Goal: Find contact information: Find contact information

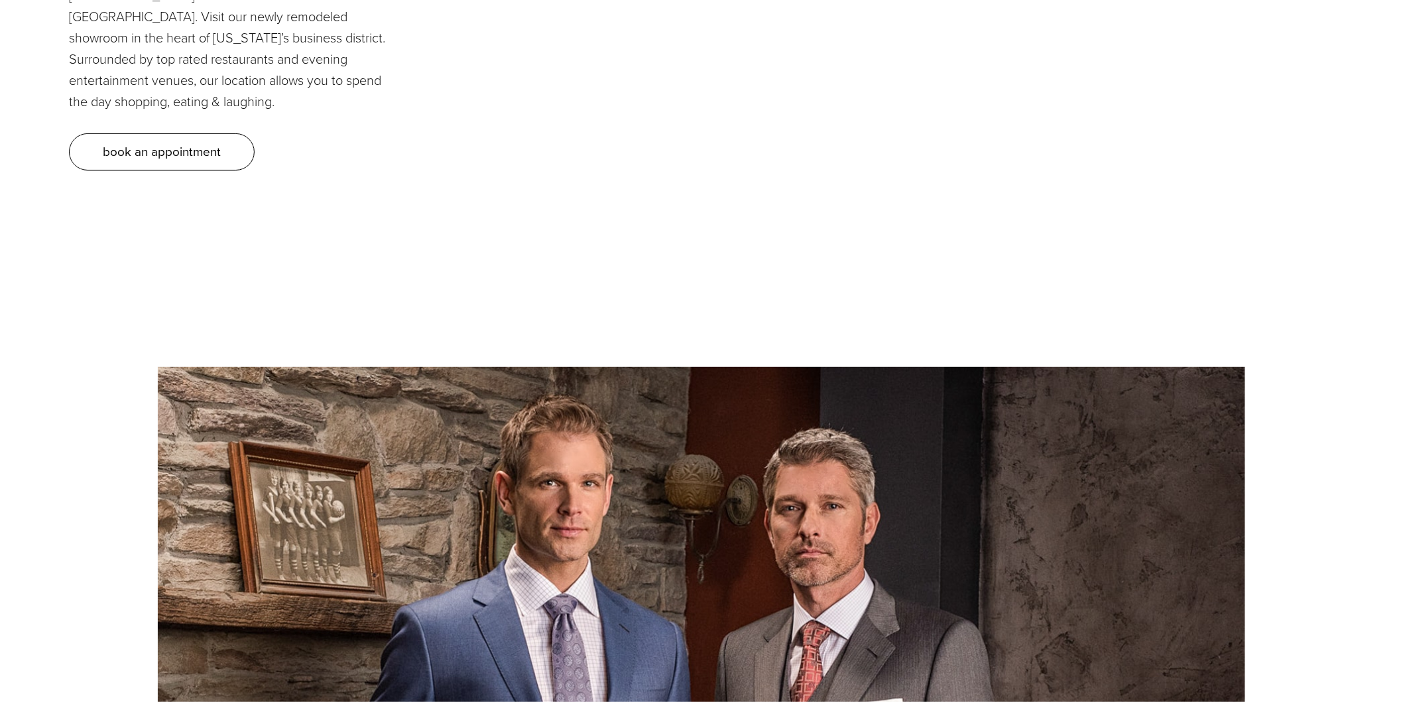
scroll to position [7085, 0]
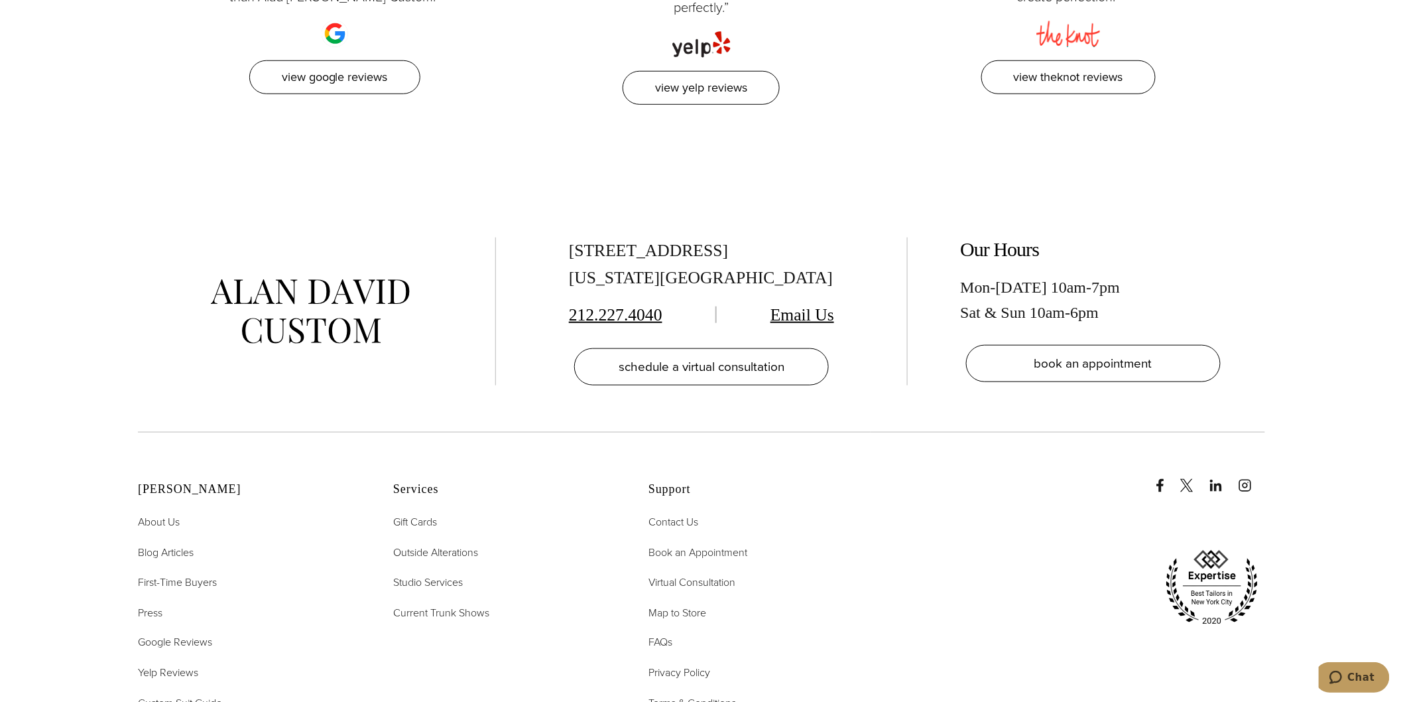
scroll to position [6716, 0]
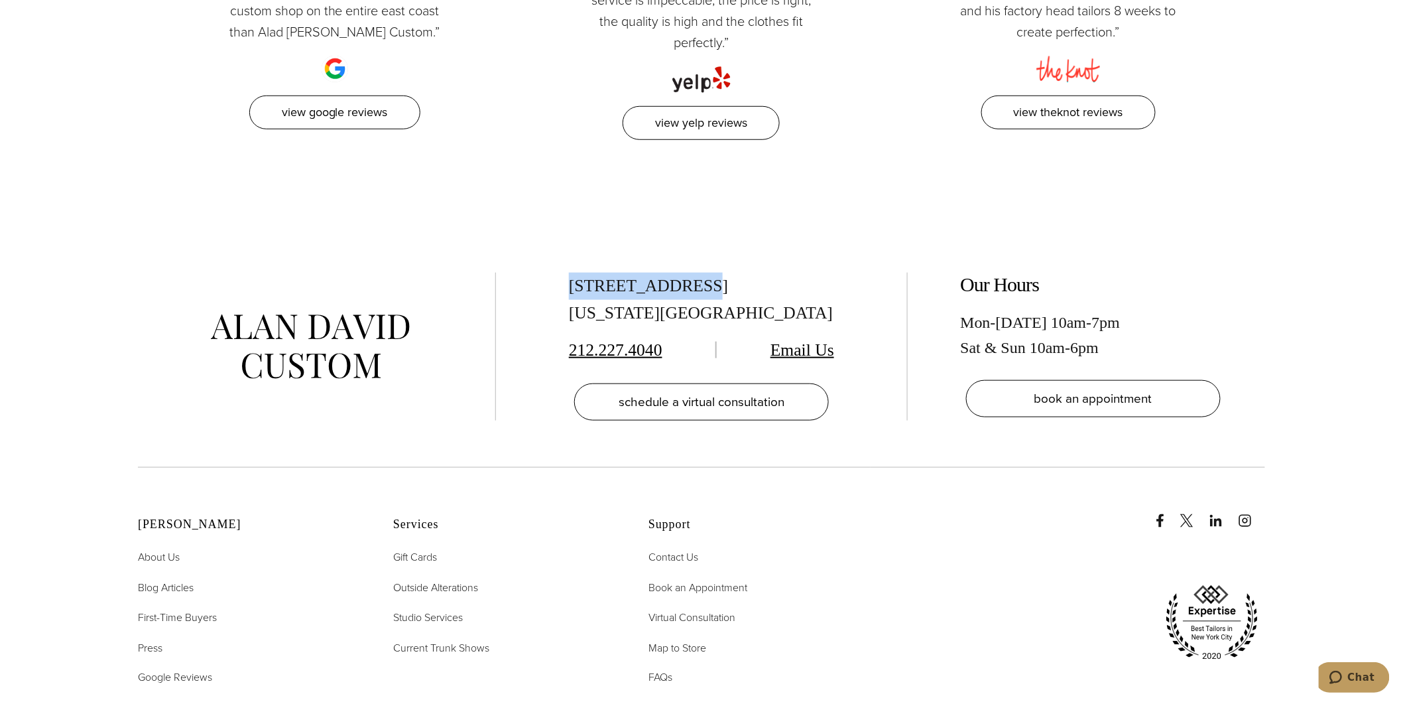
drag, startPoint x: 611, startPoint y: 221, endPoint x: 690, endPoint y: 219, distance: 78.3
click at [690, 273] on div "515 Madison Ave, Suite 301 New York, NY 10022 212.227.4040 Email Us schedule a …" at bounding box center [702, 347] width 358 height 149
drag, startPoint x: 763, startPoint y: 222, endPoint x: 697, endPoint y: 225, distance: 65.7
click at [697, 273] on div "515 Madison Ave, Suite 301 New York, NY 10022" at bounding box center [701, 300] width 265 height 54
copy div "Suite 301"
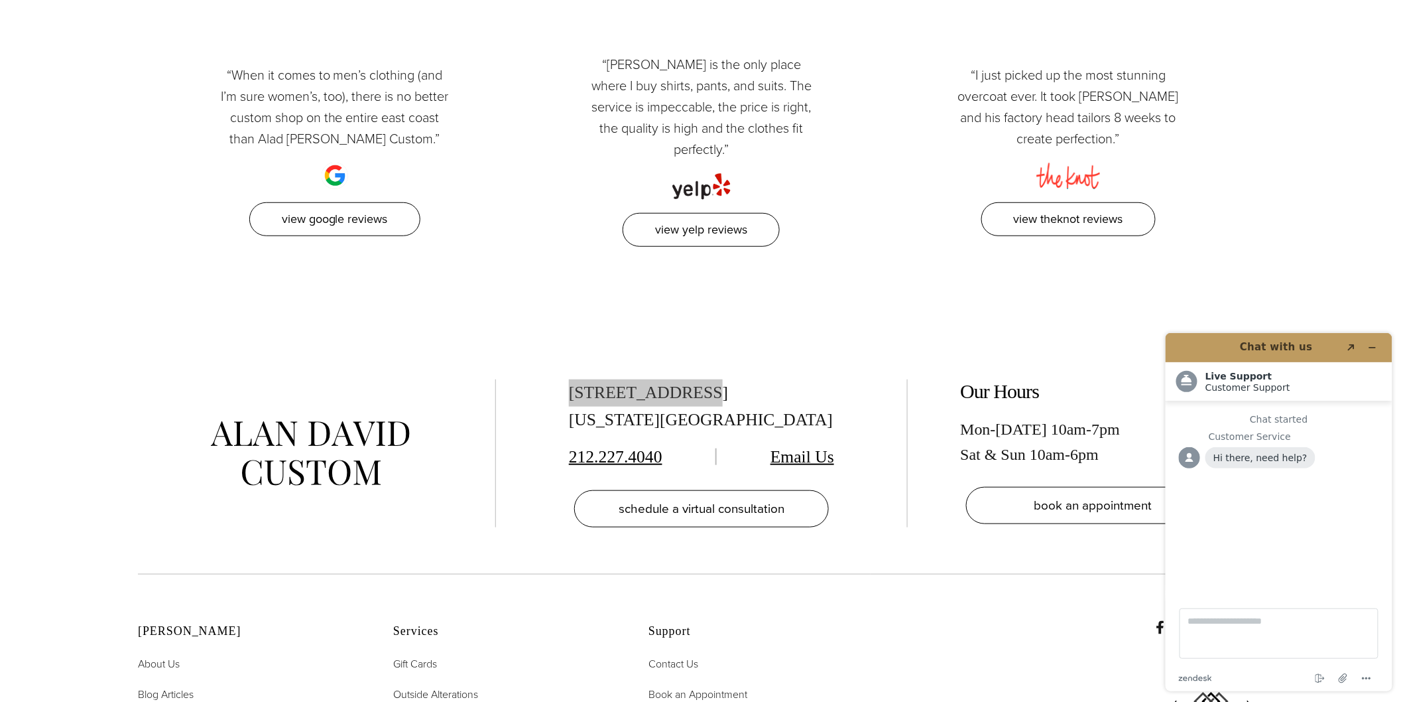
scroll to position [6569, 0]
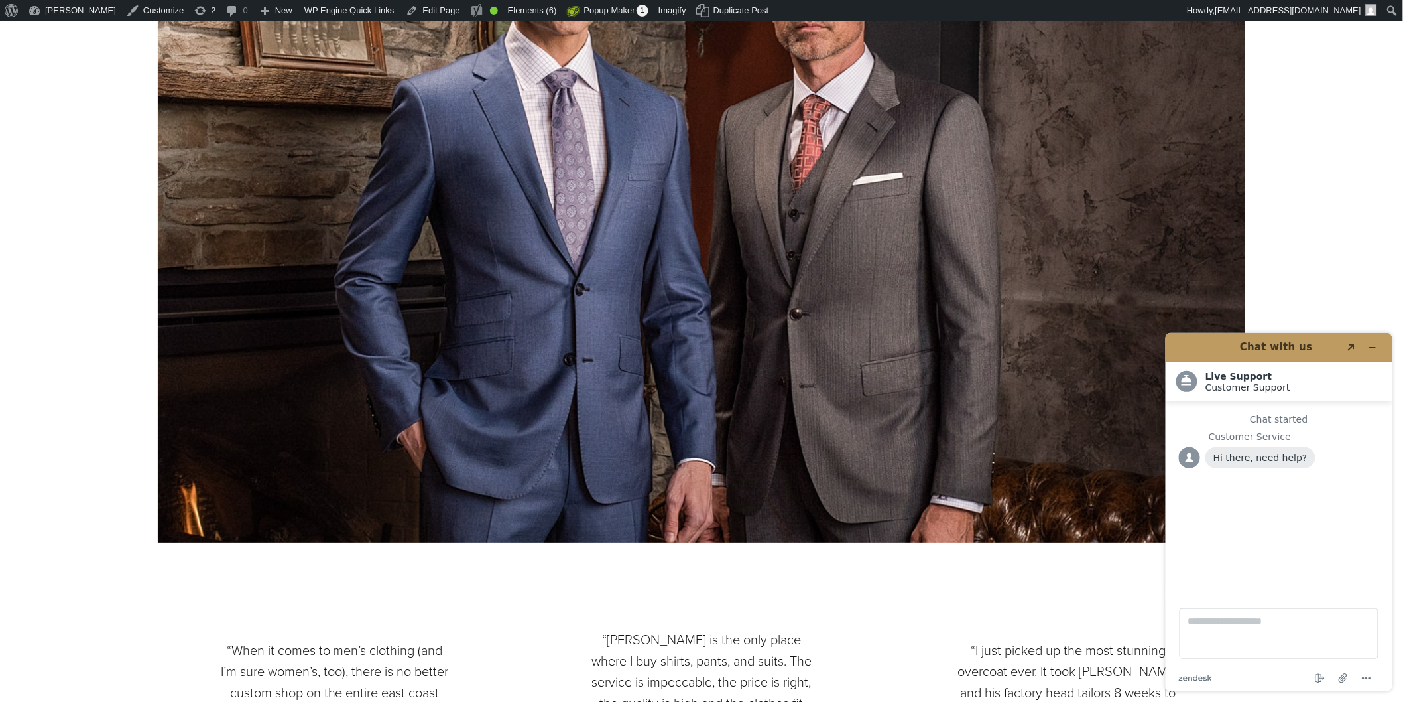
scroll to position [6072, 0]
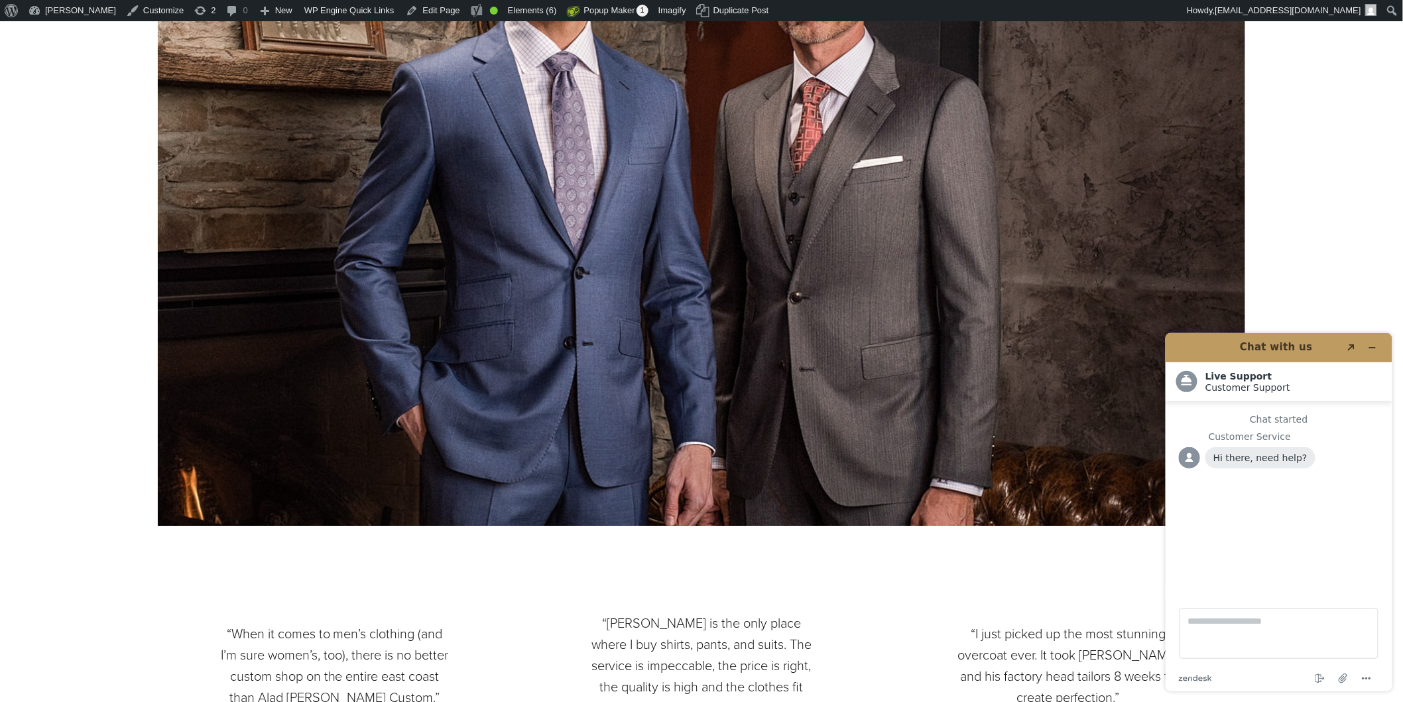
drag, startPoint x: 1410, startPoint y: 38, endPoint x: 1414, endPoint y: 564, distance: 525.9
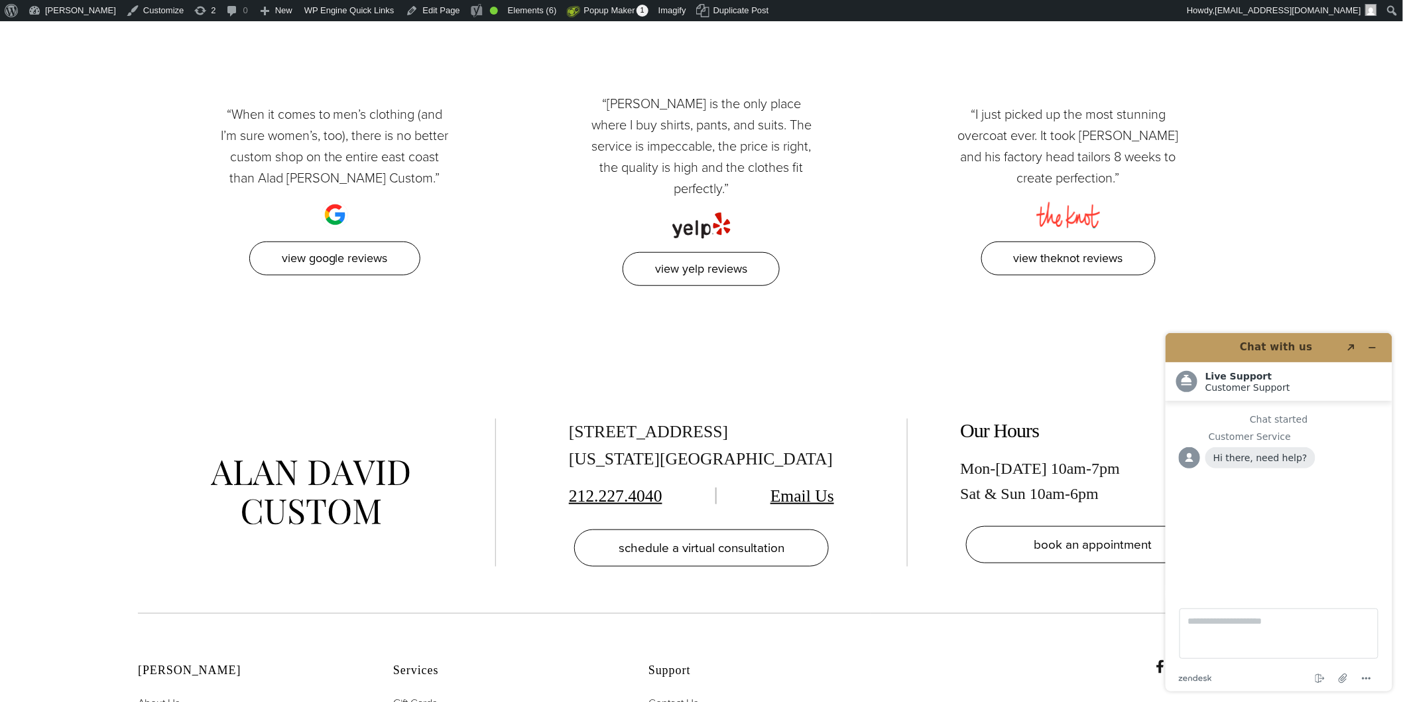
scroll to position [6523, 0]
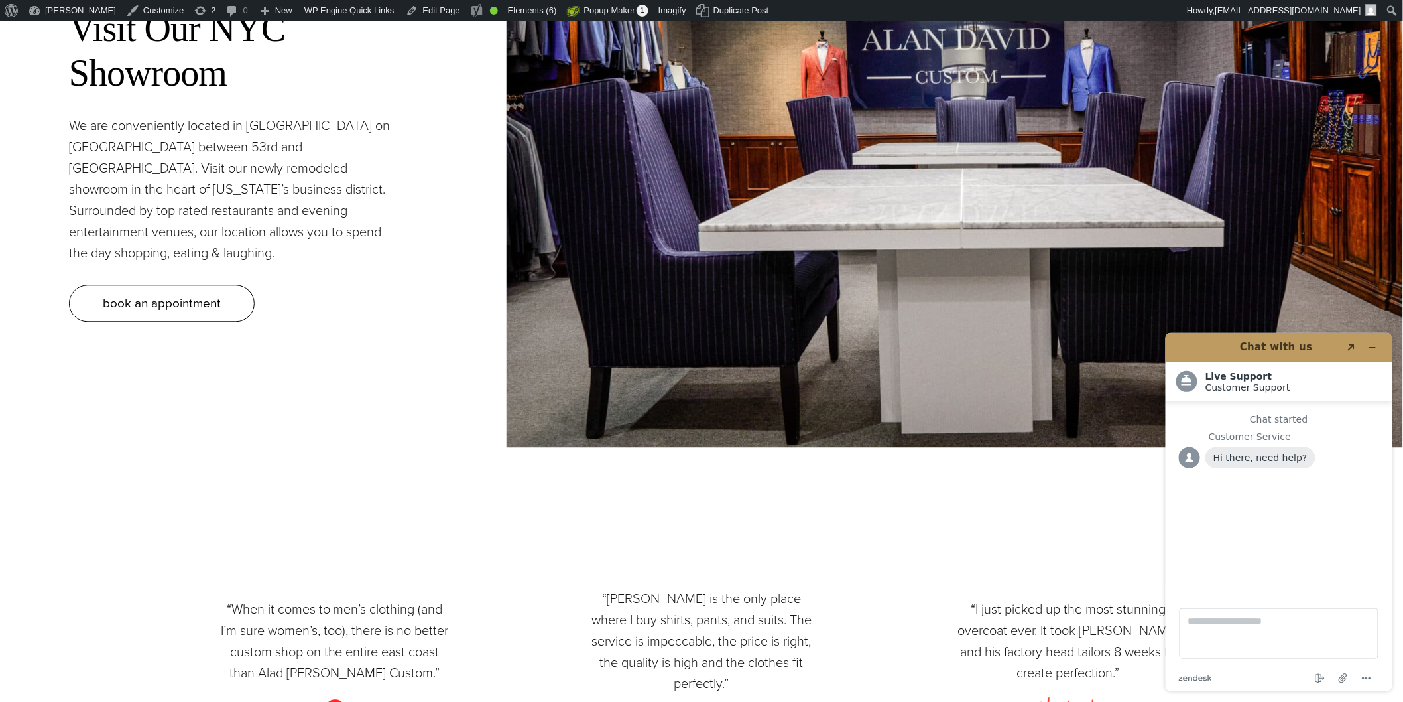
scroll to position [5340, 0]
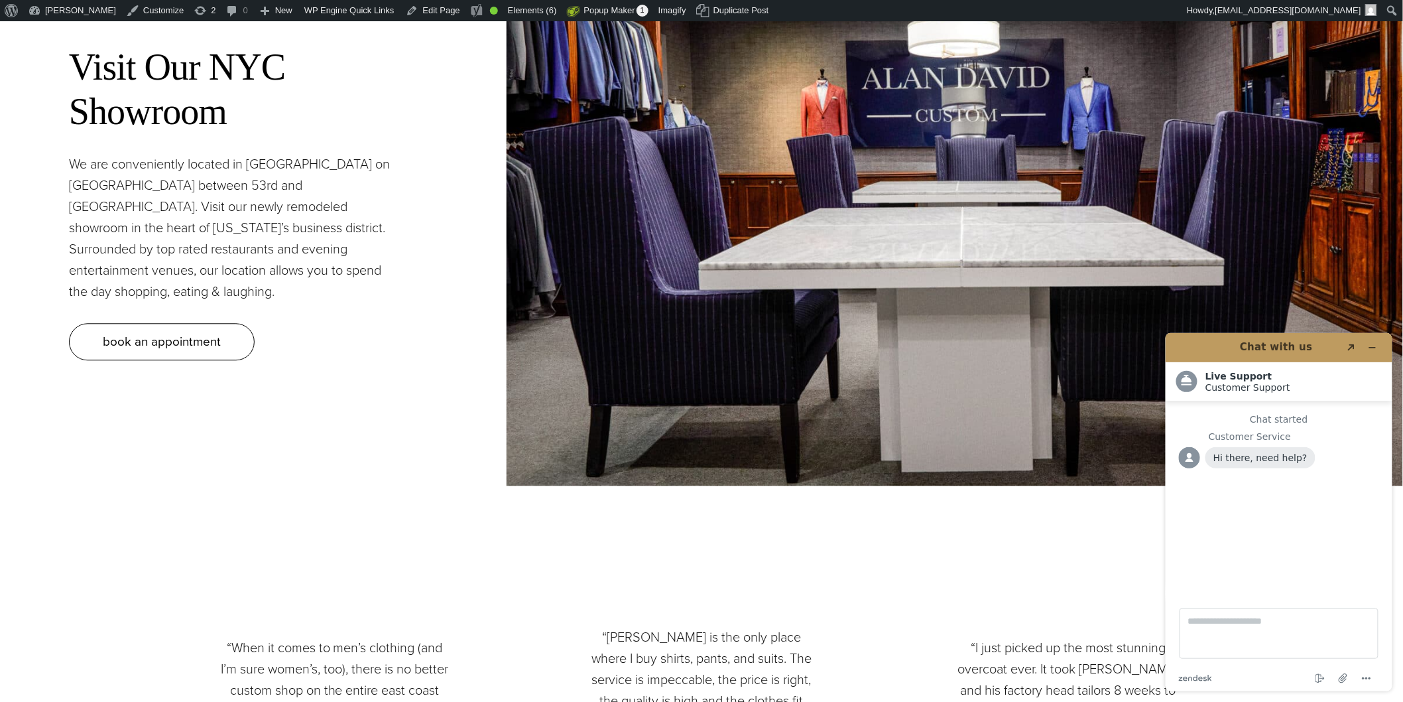
drag, startPoint x: 1407, startPoint y: 40, endPoint x: 1407, endPoint y: 548, distance: 508.0
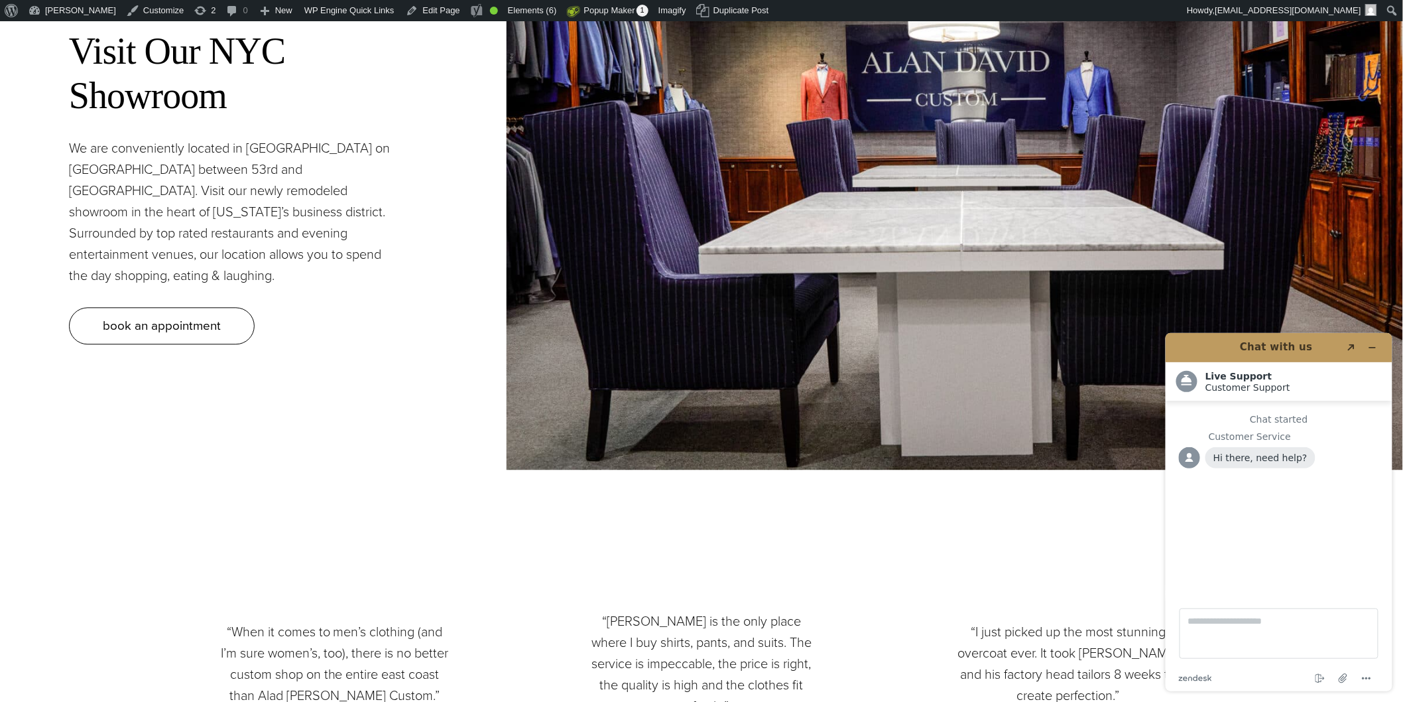
scroll to position [5312, 0]
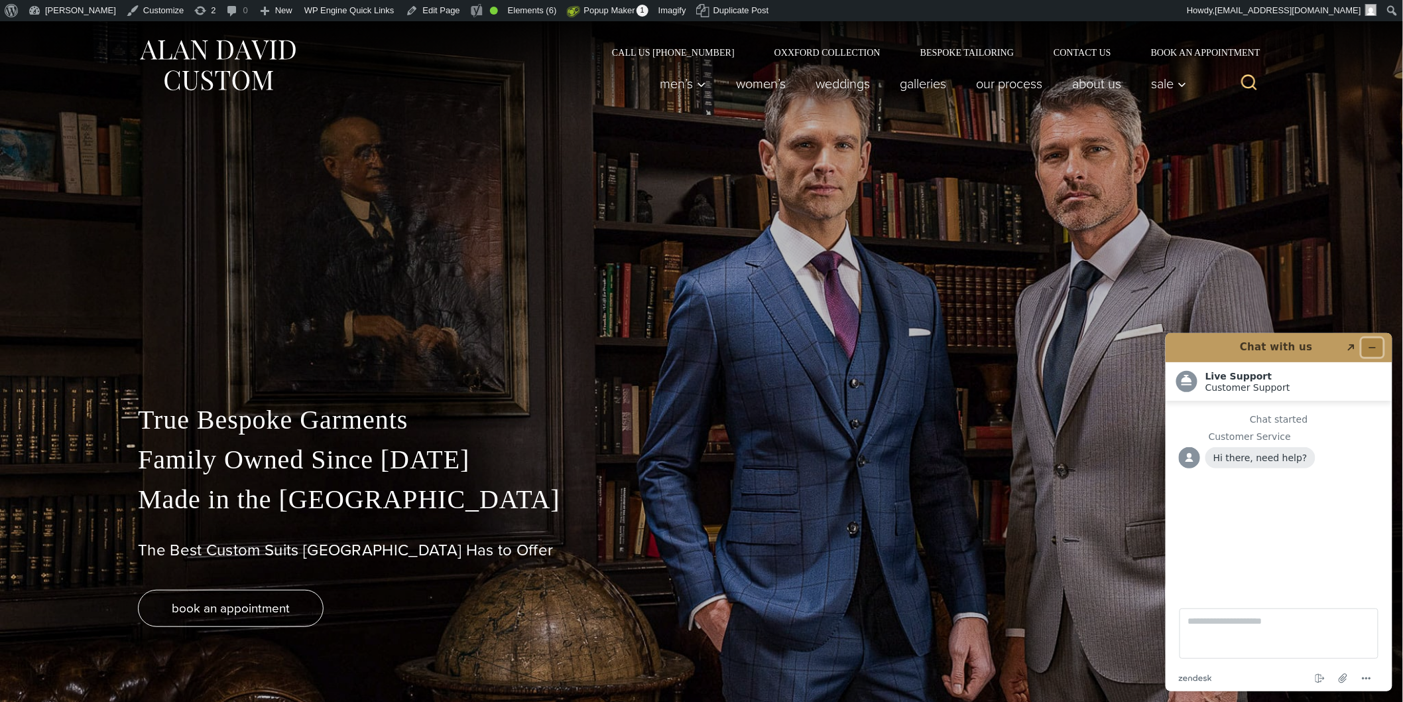
click at [1375, 347] on icon "Minimize widget" at bounding box center [1371, 346] width 9 height 9
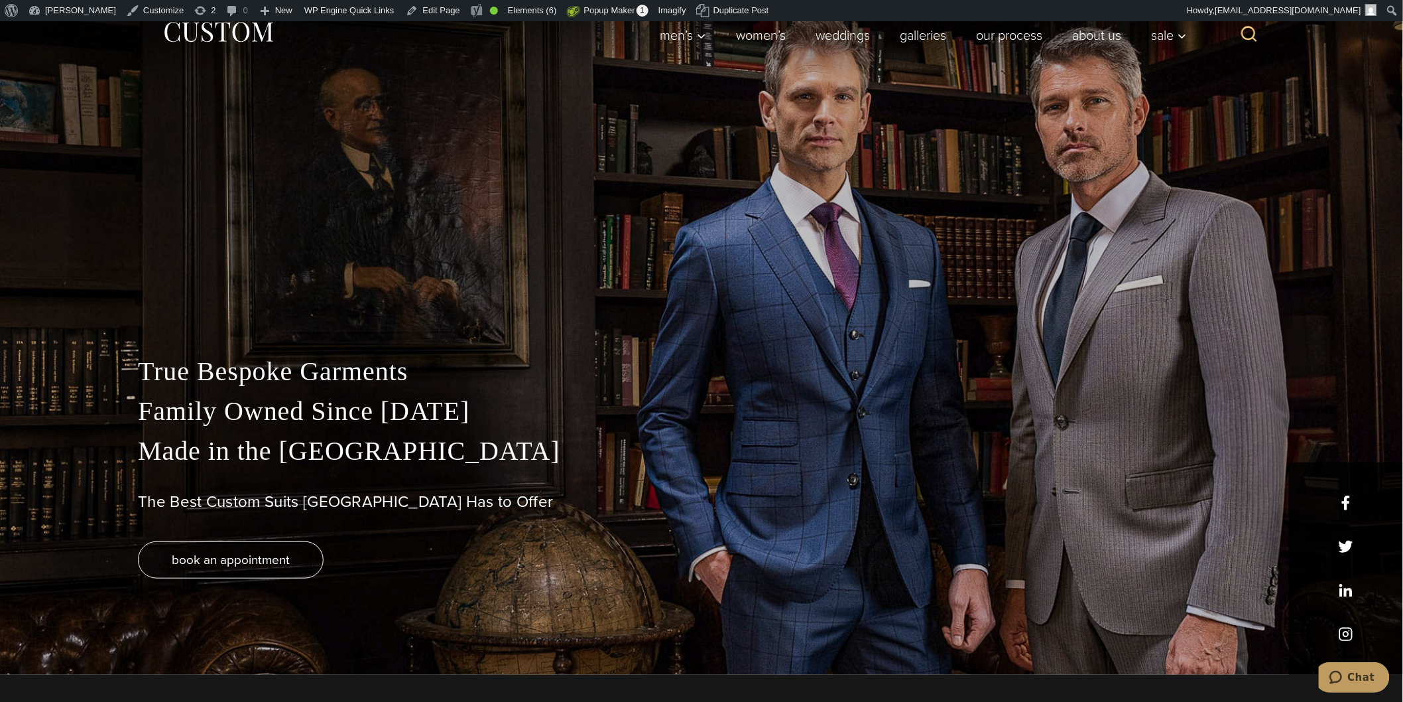
scroll to position [147, 0]
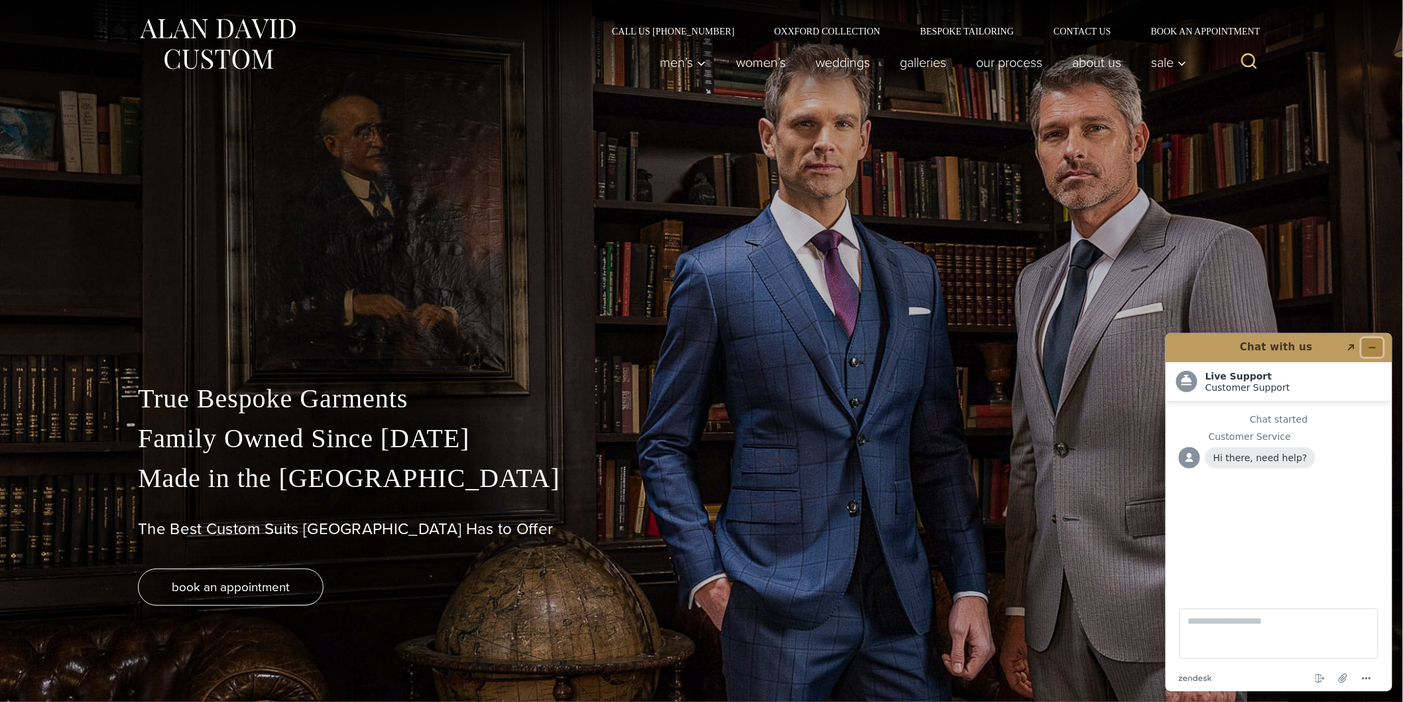
click at [1374, 348] on icon "Minimize widget" at bounding box center [1371, 346] width 9 height 9
